Goal: Task Accomplishment & Management: Manage account settings

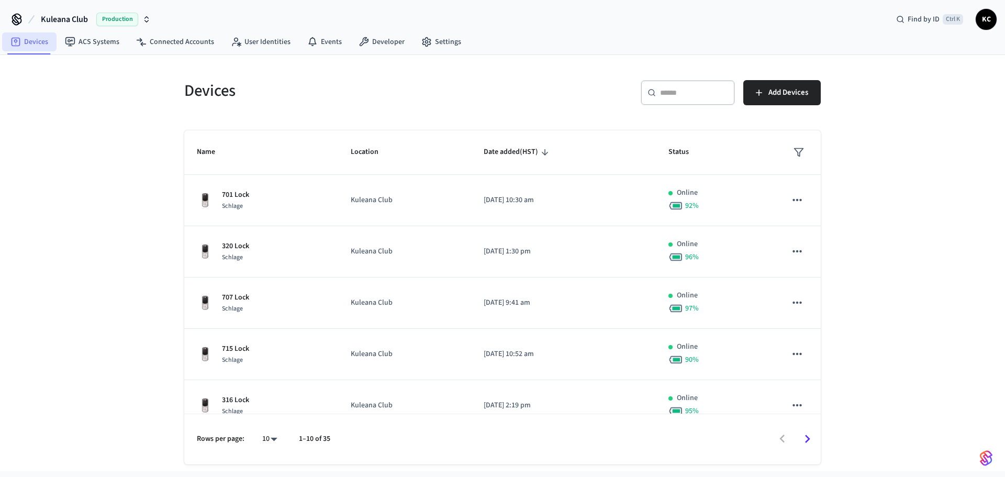
click at [33, 40] on link "Devices" at bounding box center [29, 41] width 54 height 19
click at [673, 95] on input "text" at bounding box center [694, 92] width 68 height 10
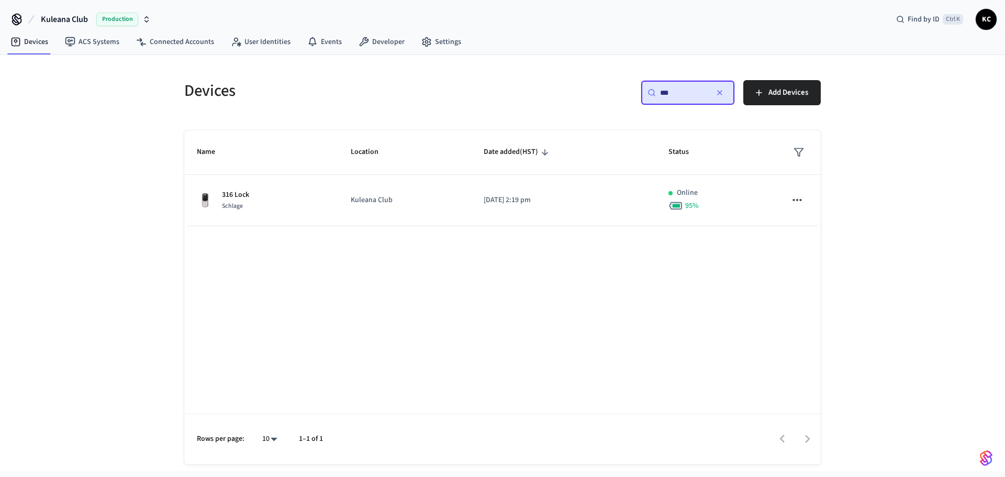
type input "***"
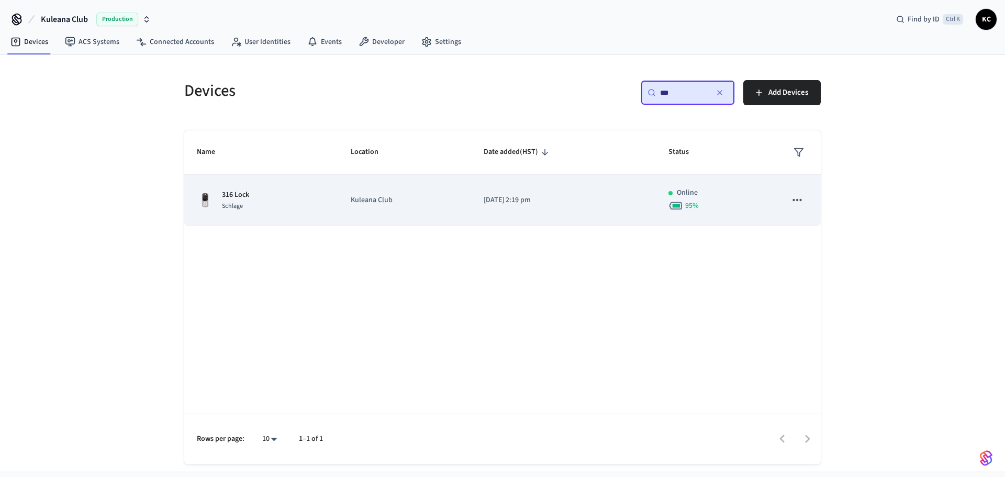
click at [320, 209] on div "316 Lock Schlage" at bounding box center [261, 200] width 129 height 22
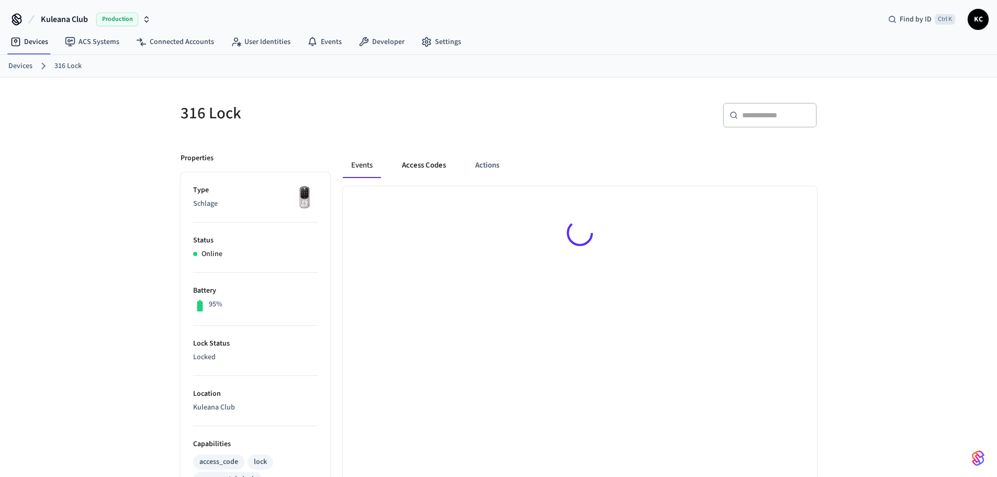
click at [426, 167] on button "Access Codes" at bounding box center [423, 165] width 61 height 25
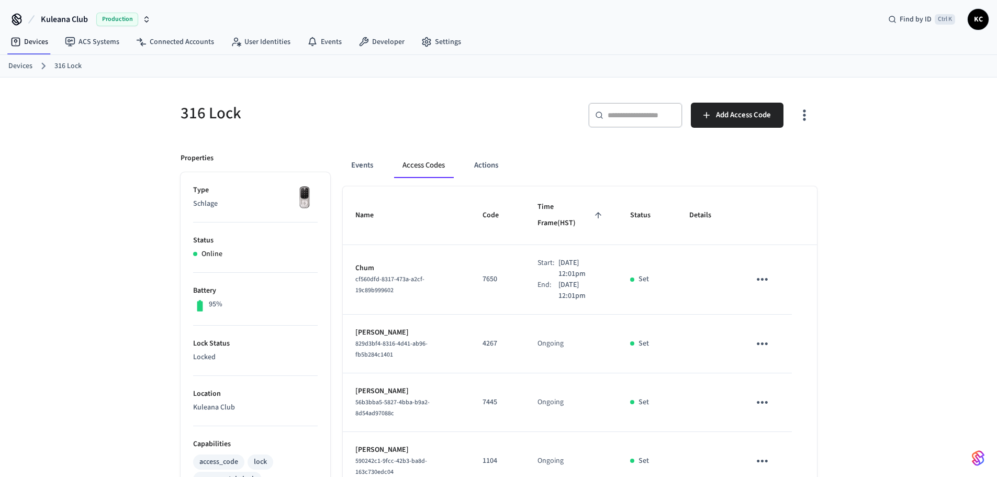
click at [482, 274] on p "7650" at bounding box center [497, 279] width 30 height 11
copy p "7650"
click at [19, 67] on link "Devices" at bounding box center [20, 66] width 24 height 11
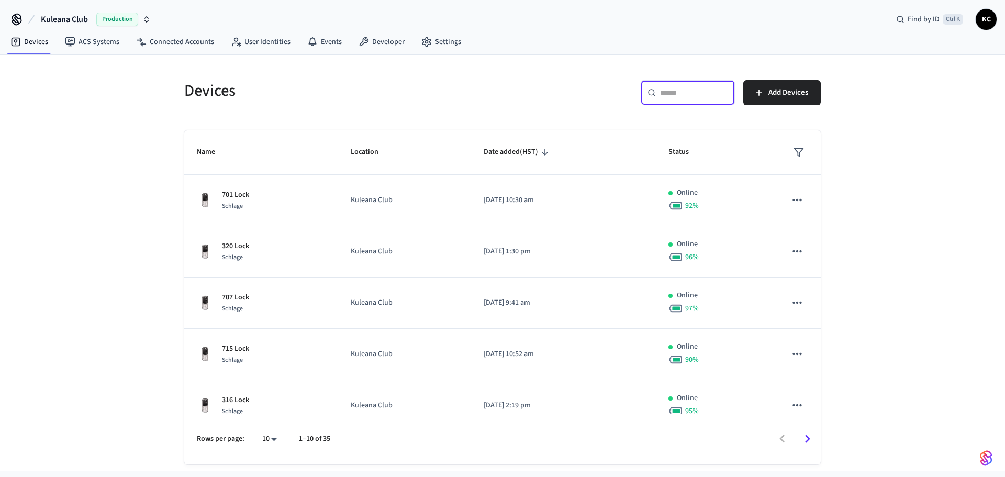
click at [674, 92] on input "text" at bounding box center [694, 92] width 68 height 10
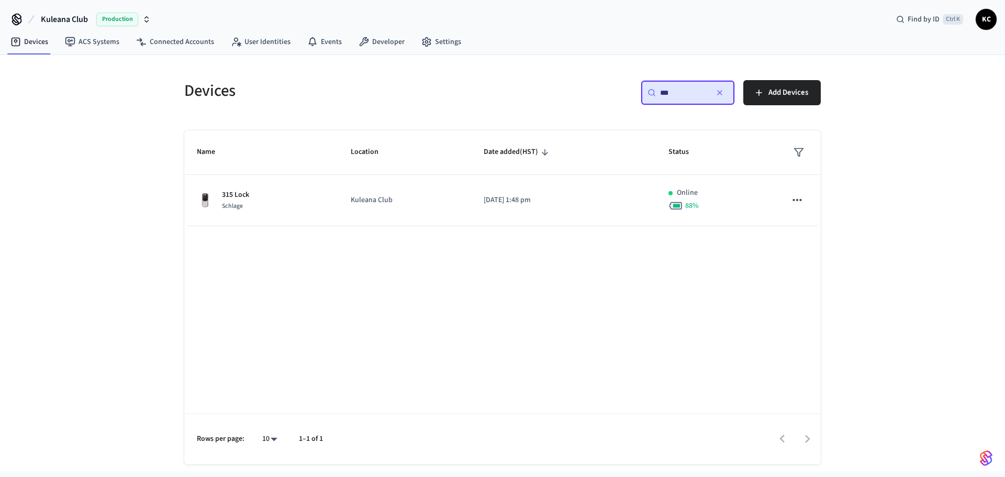
type input "***"
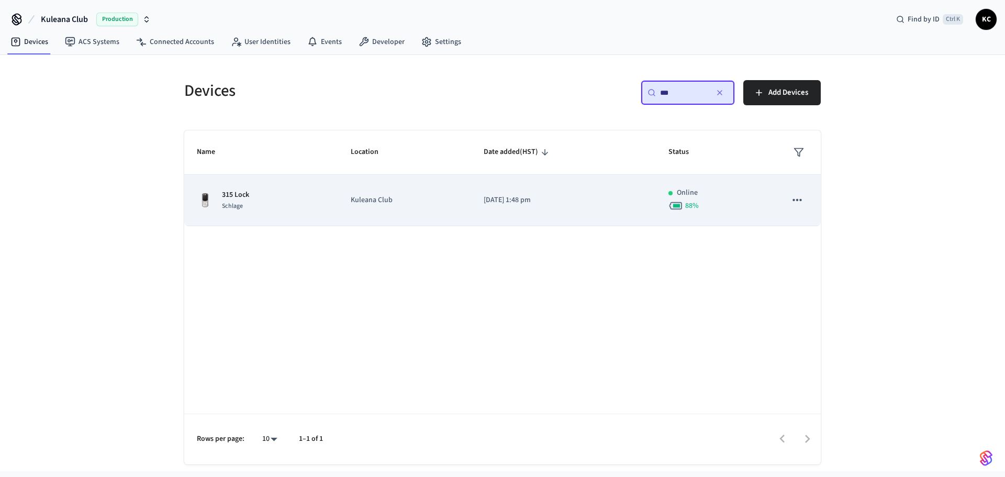
click at [349, 212] on td "Kuleana Club" at bounding box center [404, 200] width 133 height 51
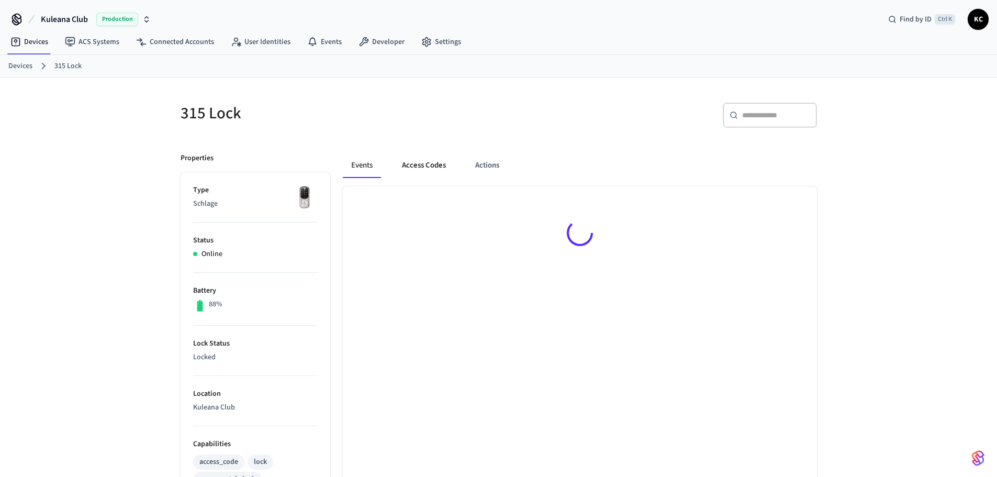
click at [414, 162] on button "Access Codes" at bounding box center [423, 165] width 61 height 25
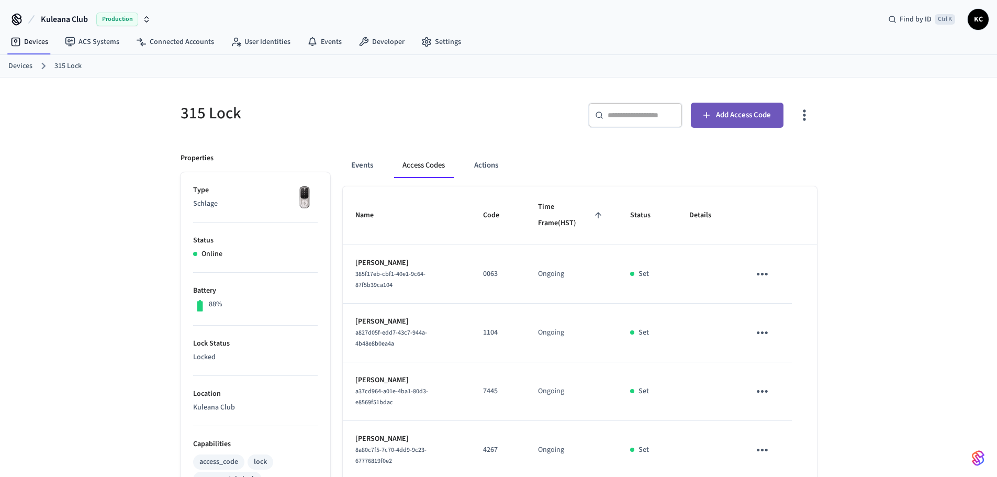
click at [733, 119] on span "Add Access Code" at bounding box center [743, 115] width 55 height 14
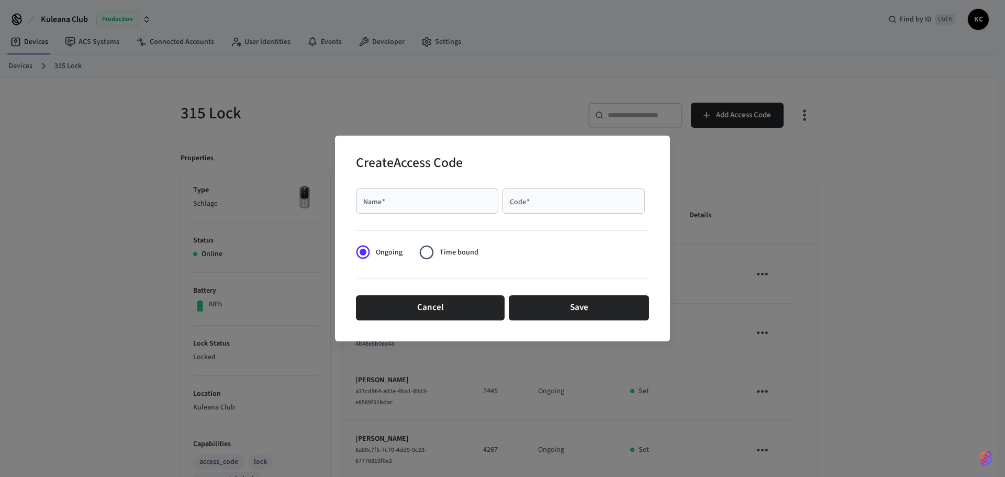
click at [393, 199] on input "Name   *" at bounding box center [427, 201] width 130 height 10
type input "****"
paste input "****"
type input "****"
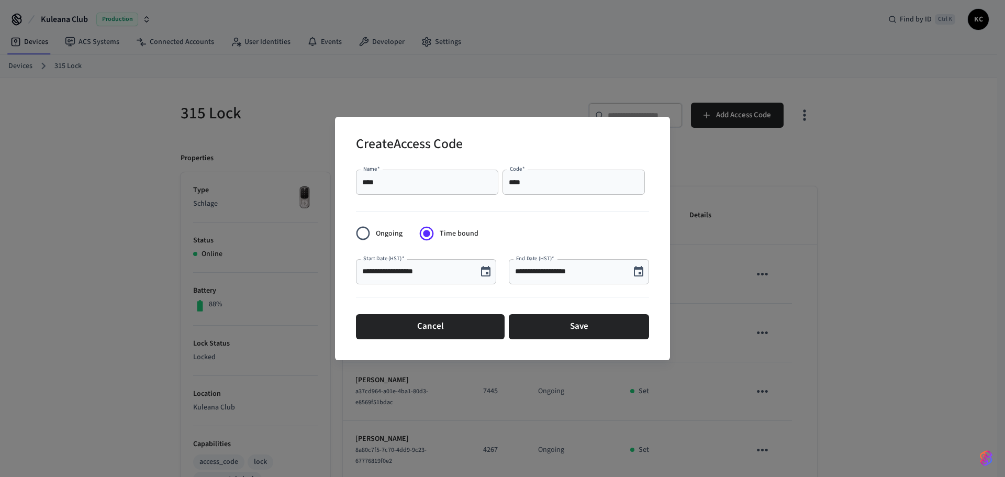
click at [638, 274] on icon "Choose date, selected date is Aug 30, 2025" at bounding box center [638, 271] width 9 height 10
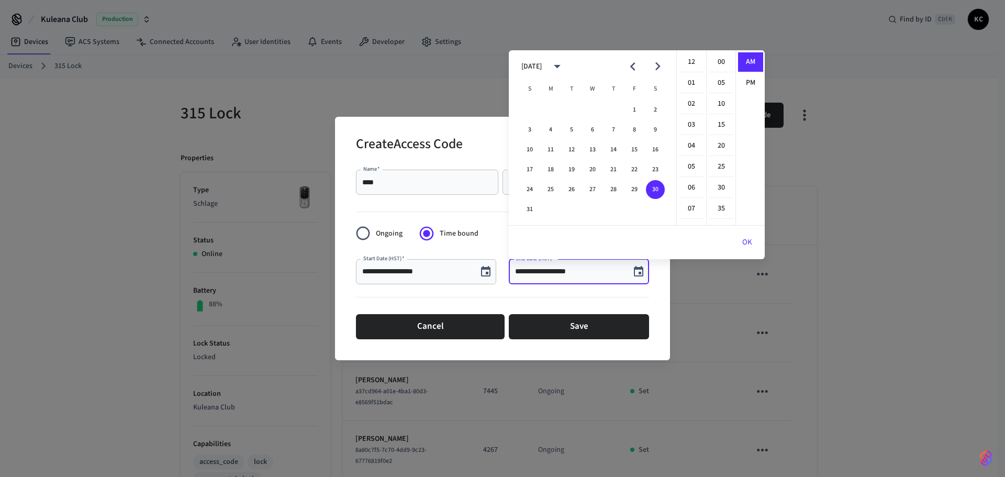
scroll to position [188, 0]
click at [662, 67] on icon "Next month" at bounding box center [657, 66] width 16 height 16
click at [575, 109] on button "2" at bounding box center [571, 109] width 19 height 19
click at [686, 63] on li "12" at bounding box center [691, 62] width 25 height 20
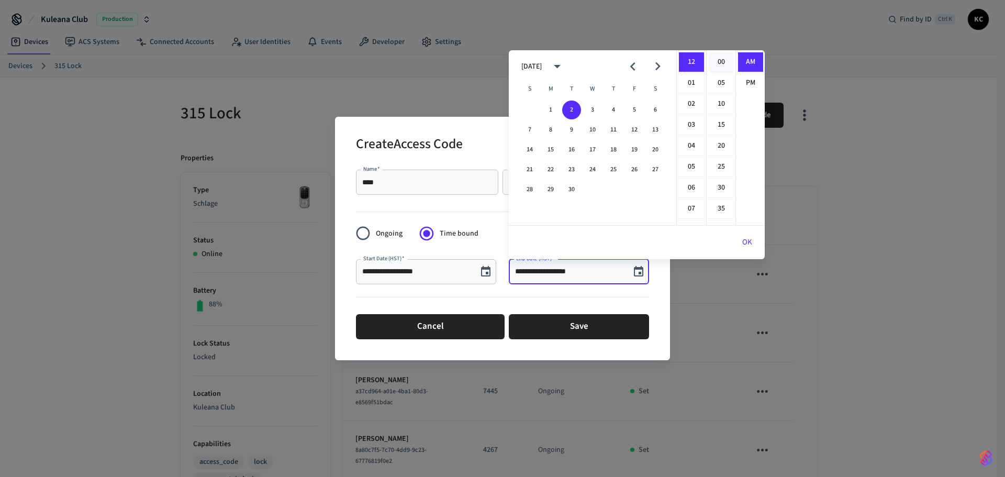
click at [722, 62] on li "00" at bounding box center [720, 62] width 25 height 20
click at [743, 77] on li "PM" at bounding box center [750, 82] width 25 height 19
type input "**********"
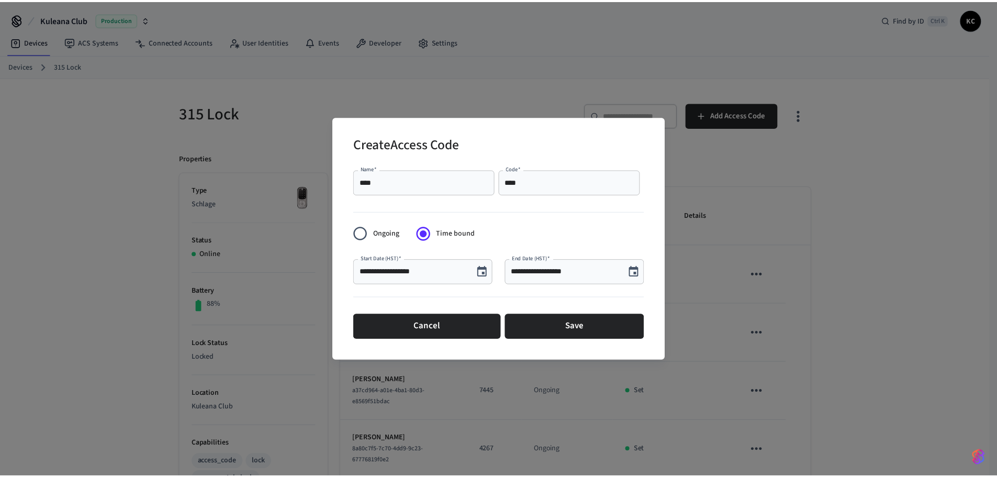
scroll to position [19, 0]
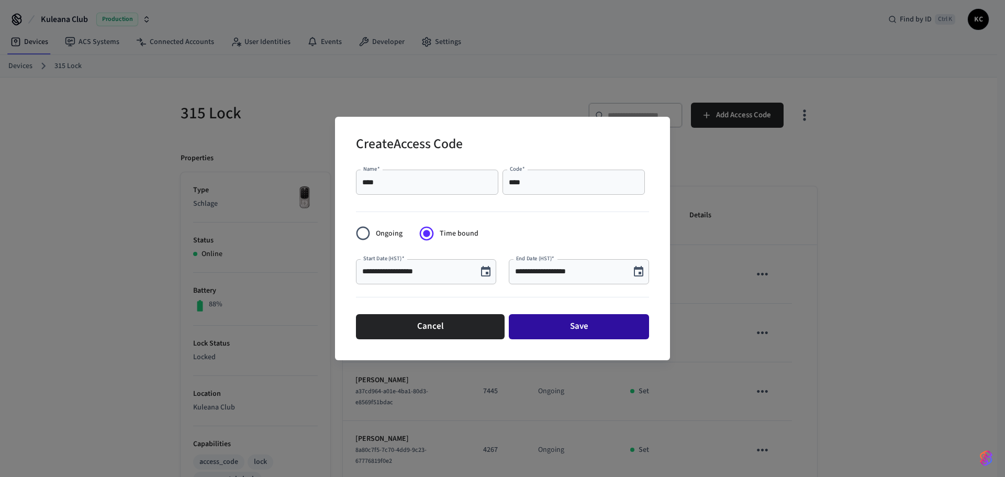
click at [583, 329] on button "Save" at bounding box center [579, 326] width 140 height 25
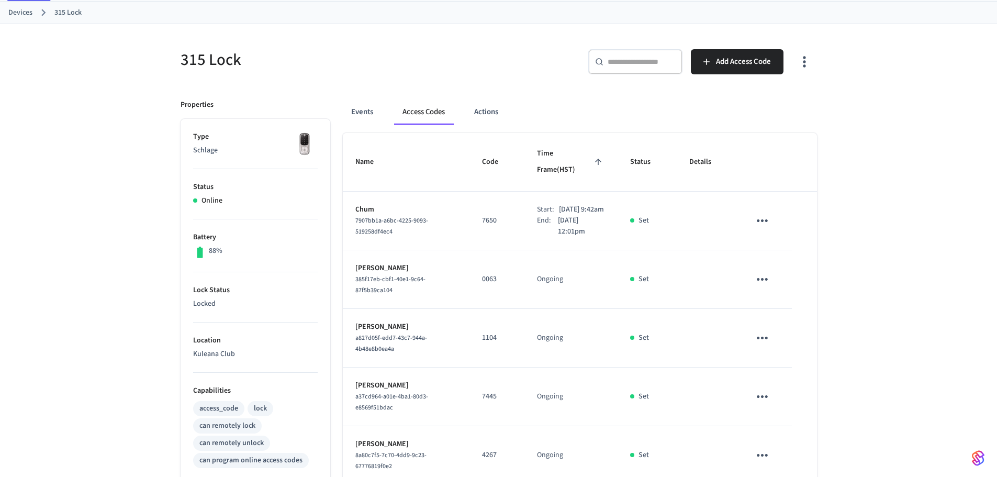
scroll to position [52, 0]
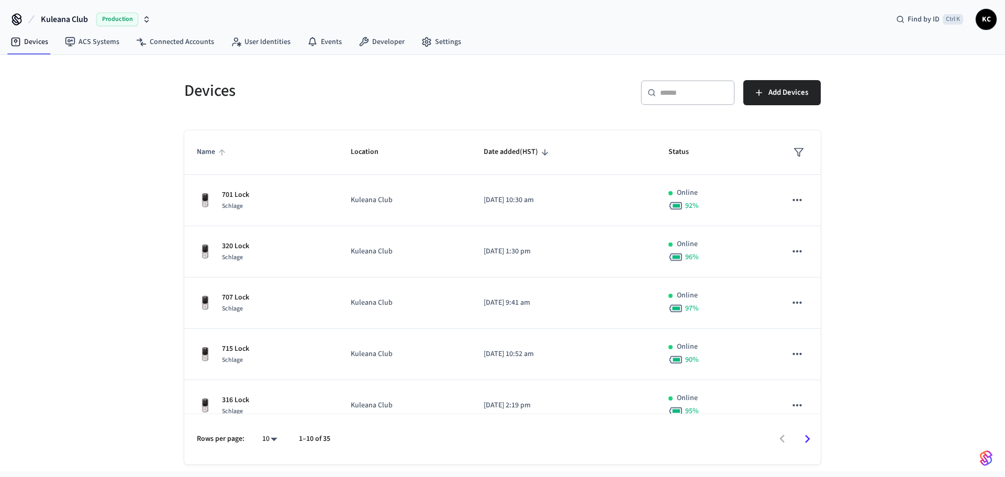
click at [212, 154] on span "Name" at bounding box center [213, 152] width 32 height 16
click at [662, 99] on div "​ ​" at bounding box center [687, 92] width 94 height 25
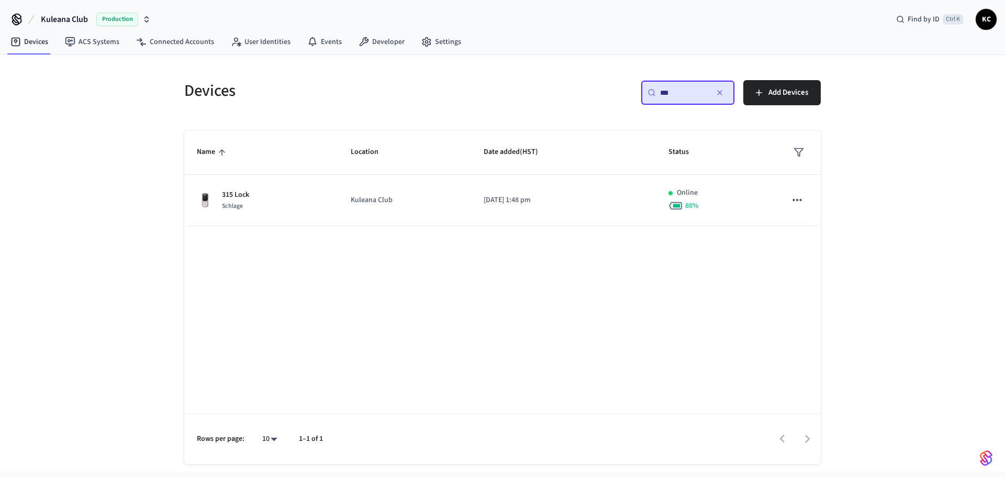
type input "***"
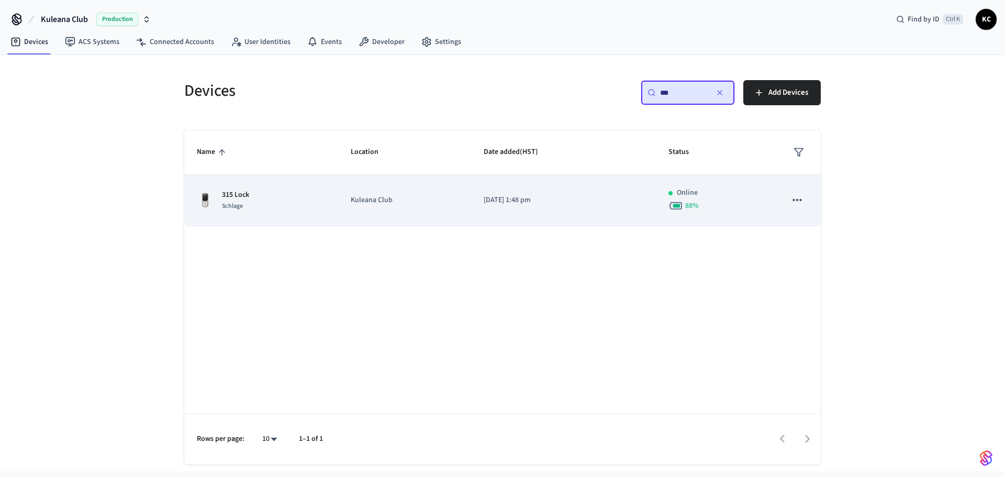
click at [339, 201] on td "Kuleana Club" at bounding box center [404, 200] width 133 height 51
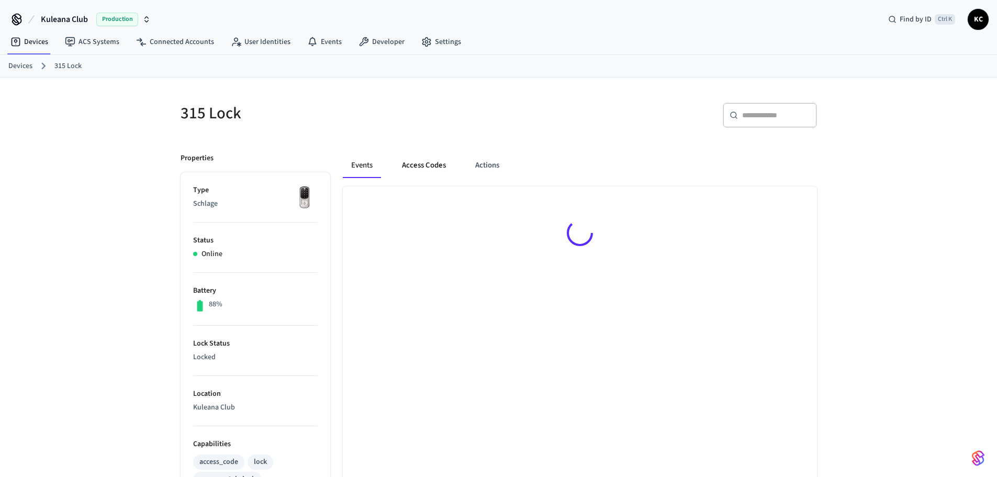
click at [418, 161] on button "Access Codes" at bounding box center [423, 165] width 61 height 25
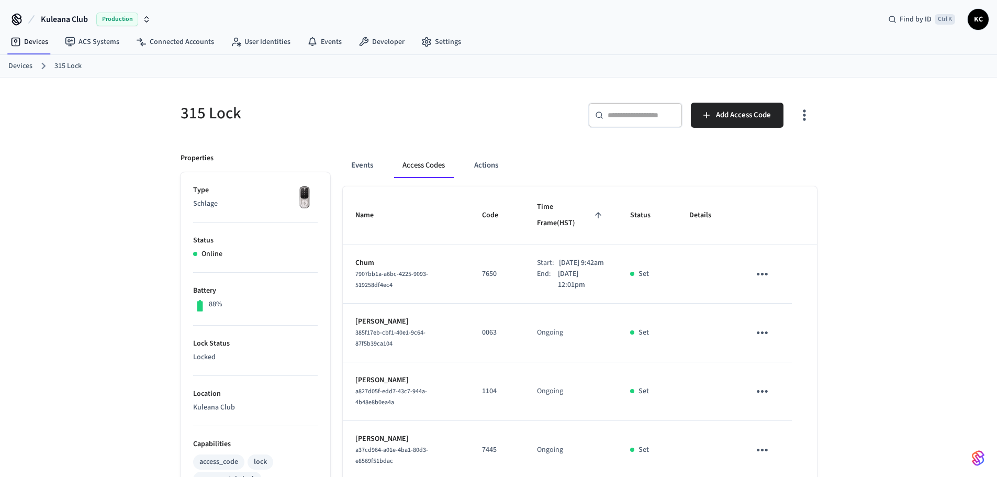
click at [447, 170] on button "Access Codes" at bounding box center [423, 165] width 59 height 25
click at [355, 160] on button "Events" at bounding box center [362, 165] width 39 height 25
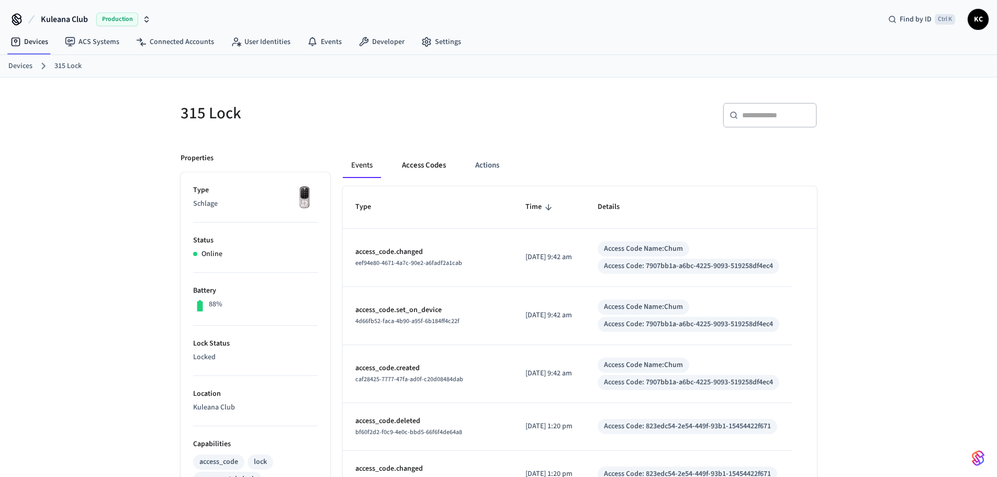
click at [412, 163] on button "Access Codes" at bounding box center [423, 165] width 61 height 25
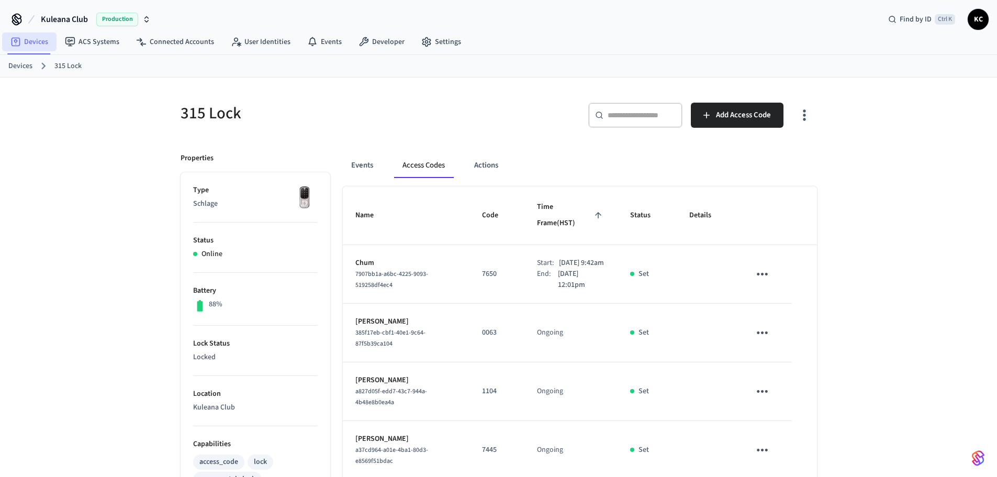
click at [25, 41] on link "Devices" at bounding box center [29, 41] width 54 height 19
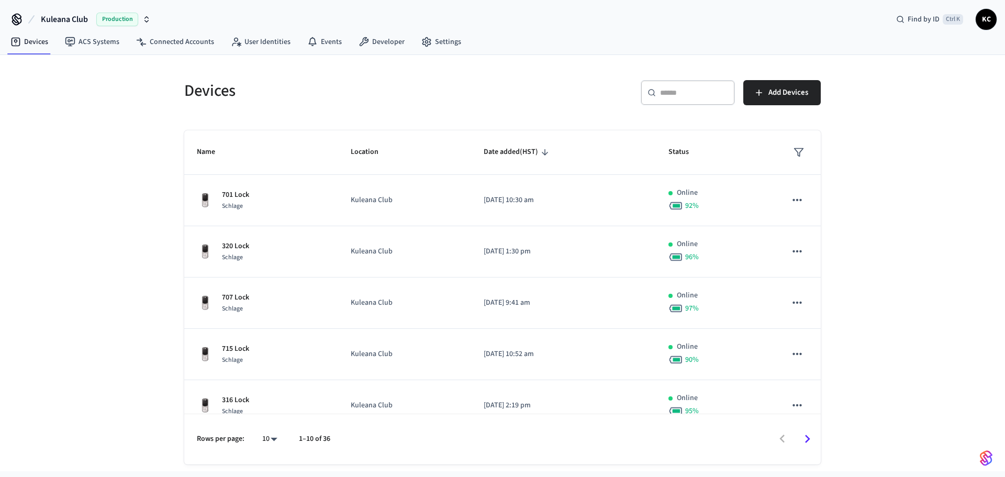
click at [697, 103] on div "​ ​" at bounding box center [687, 92] width 94 height 25
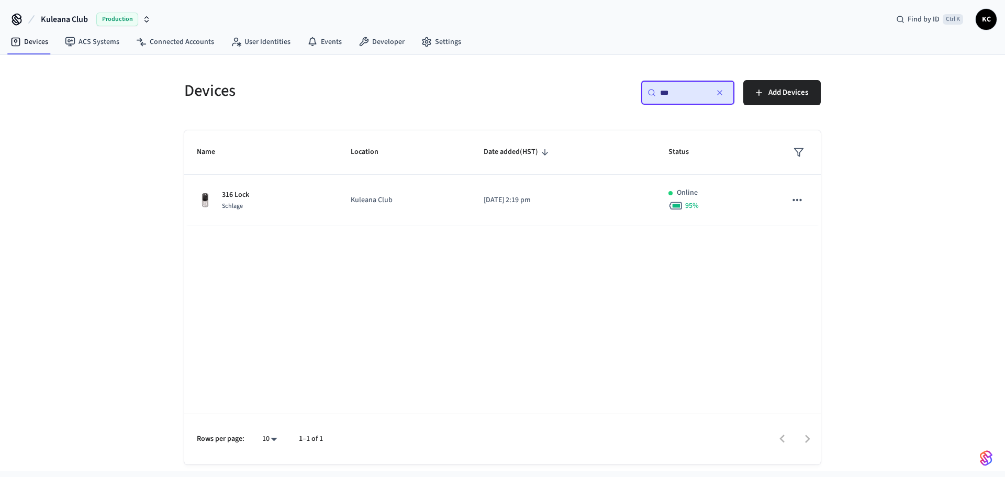
type input "***"
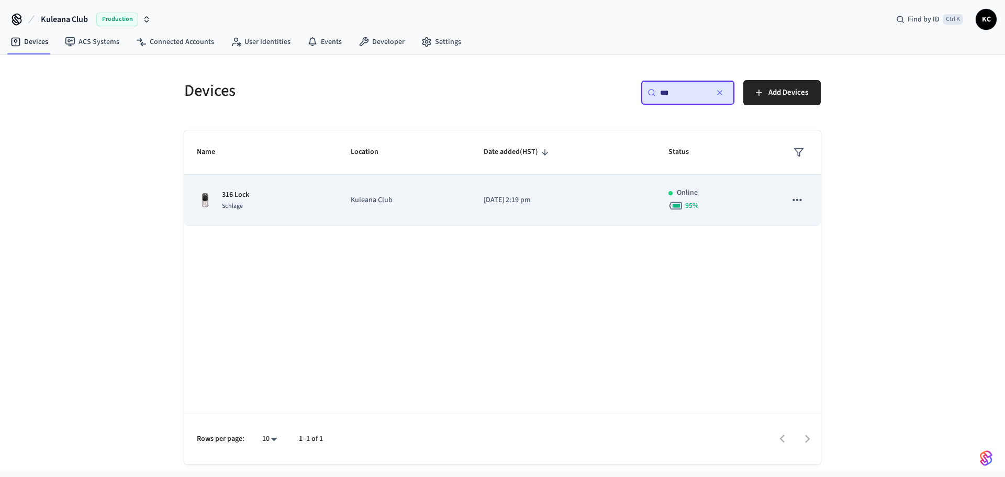
click at [260, 210] on div "316 Lock Schlage" at bounding box center [261, 200] width 129 height 22
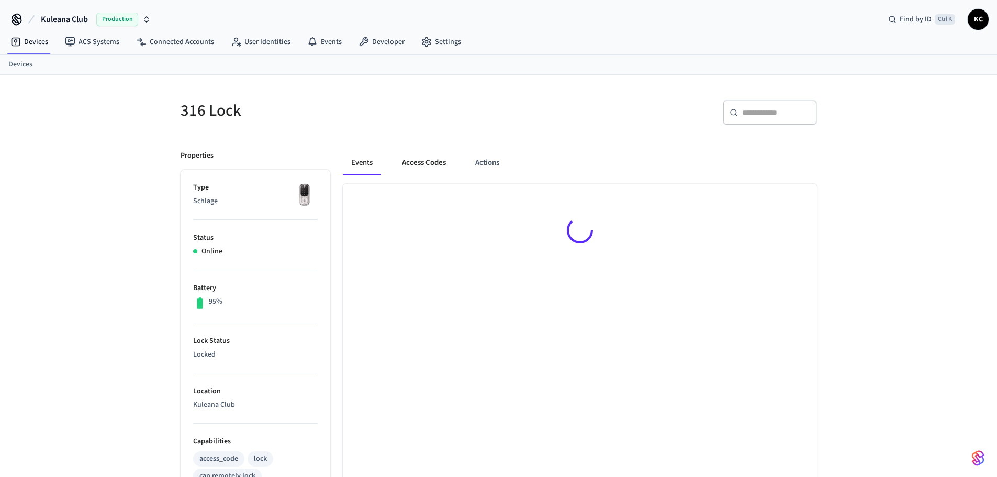
click at [424, 162] on button "Access Codes" at bounding box center [423, 162] width 61 height 25
